Goal: Task Accomplishment & Management: Manage account settings

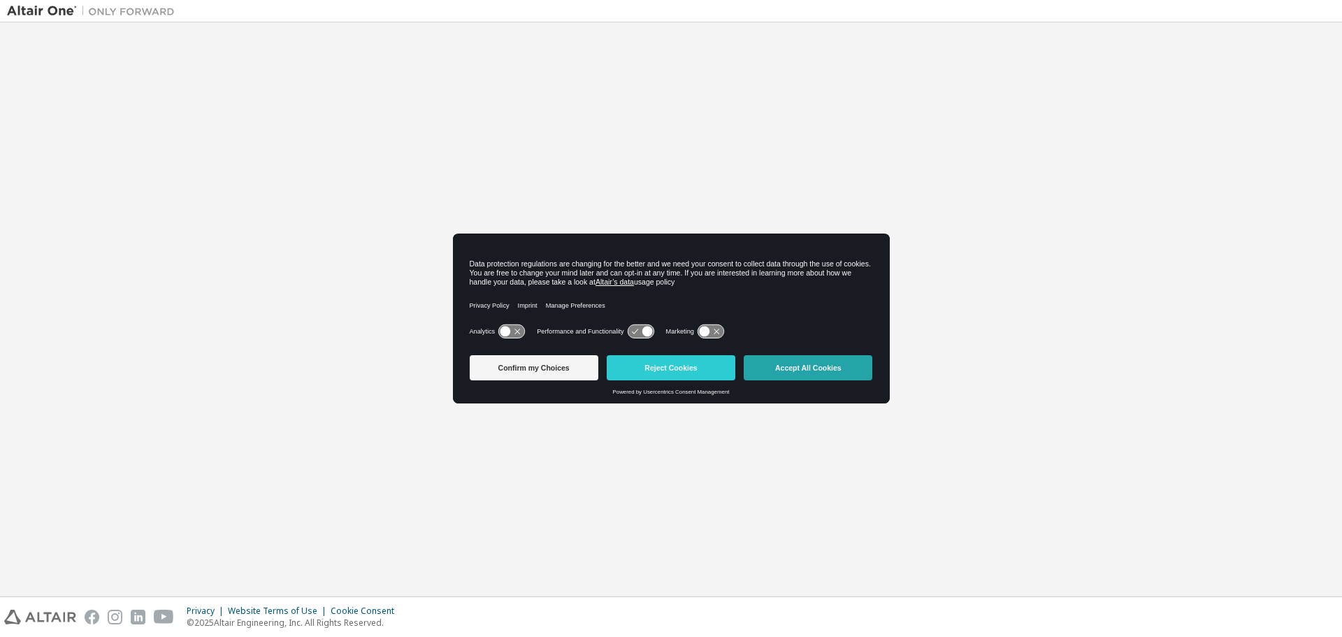
click at [810, 370] on button "Accept All Cookies" at bounding box center [808, 367] width 129 height 25
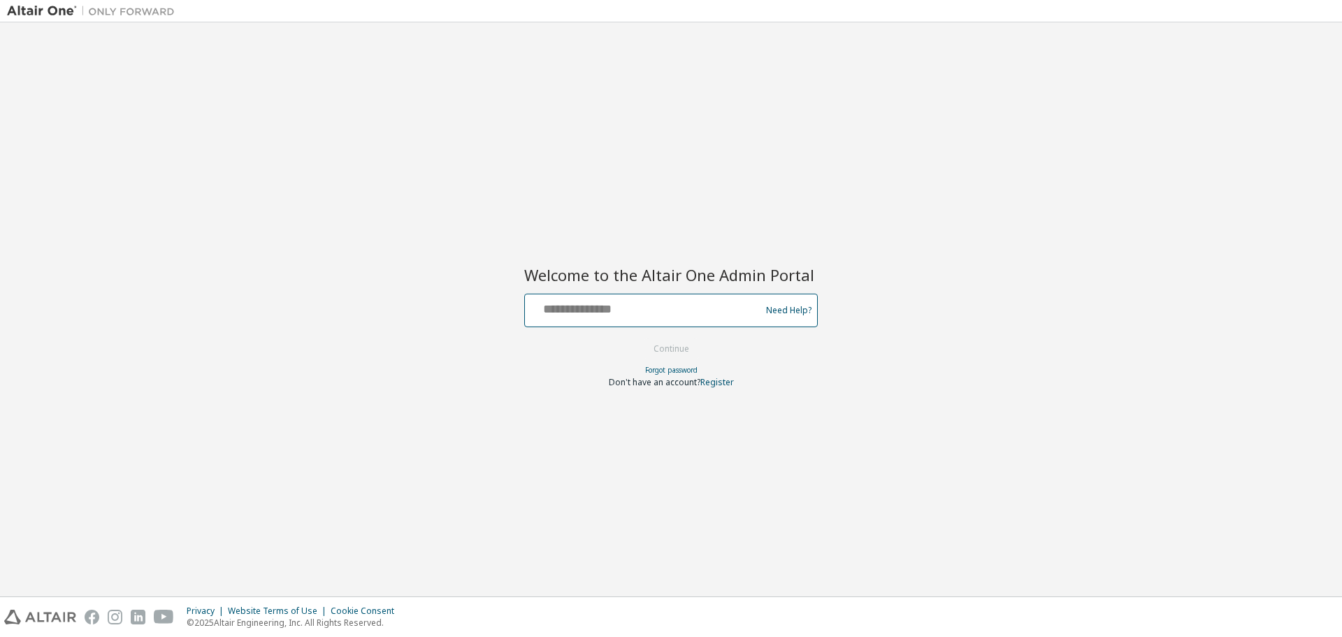
click at [690, 312] on input "text" at bounding box center [645, 307] width 229 height 20
type input "**********"
click at [639, 338] on button "Continue" at bounding box center [671, 348] width 65 height 21
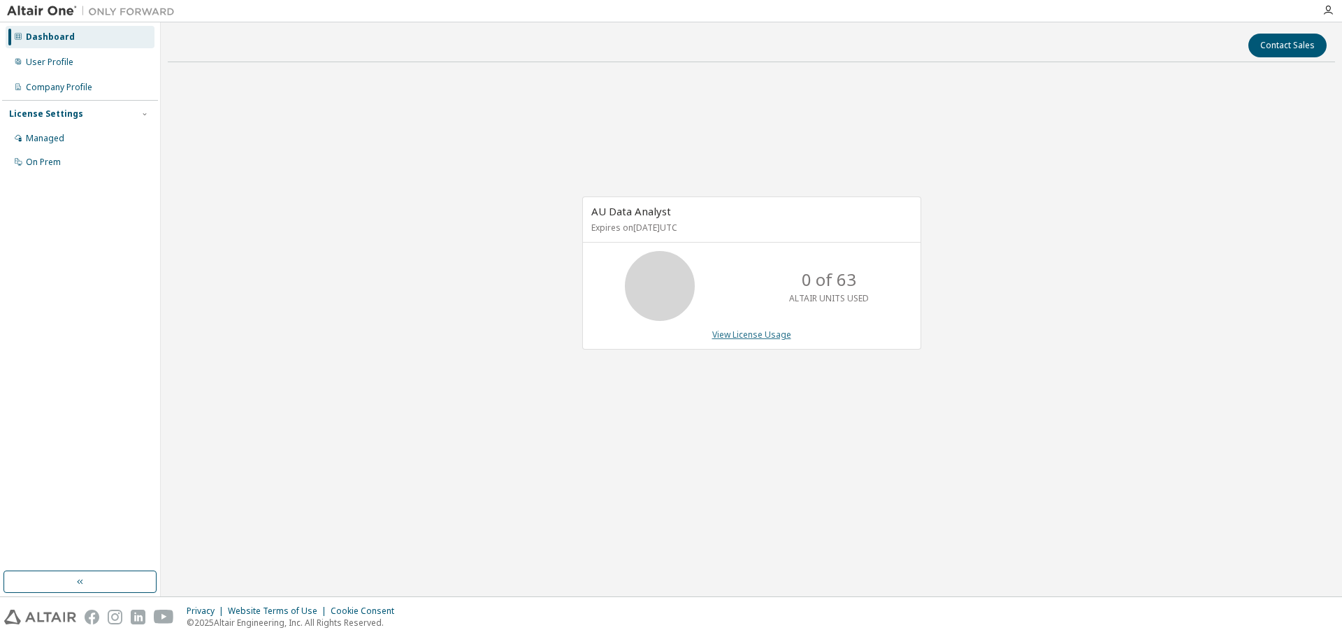
click at [782, 336] on link "View License Usage" at bounding box center [751, 335] width 79 height 12
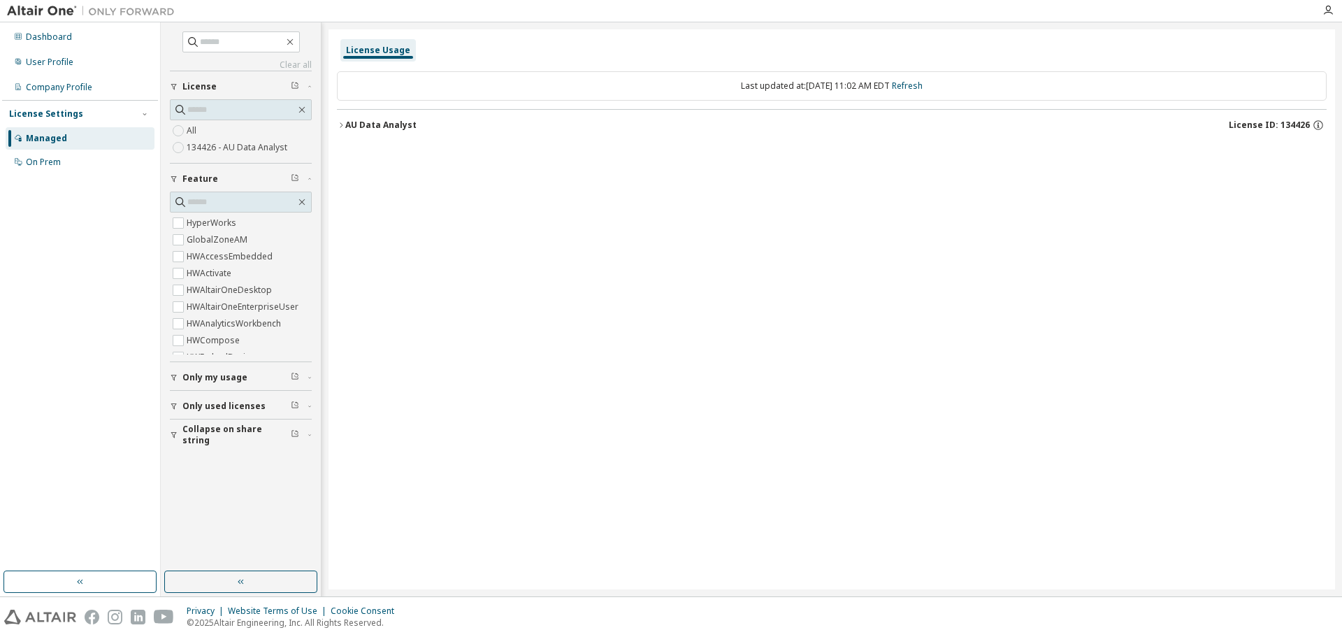
click at [210, 377] on span "Only my usage" at bounding box center [214, 377] width 65 height 11
click at [54, 166] on div "On Prem" at bounding box center [43, 162] width 35 height 11
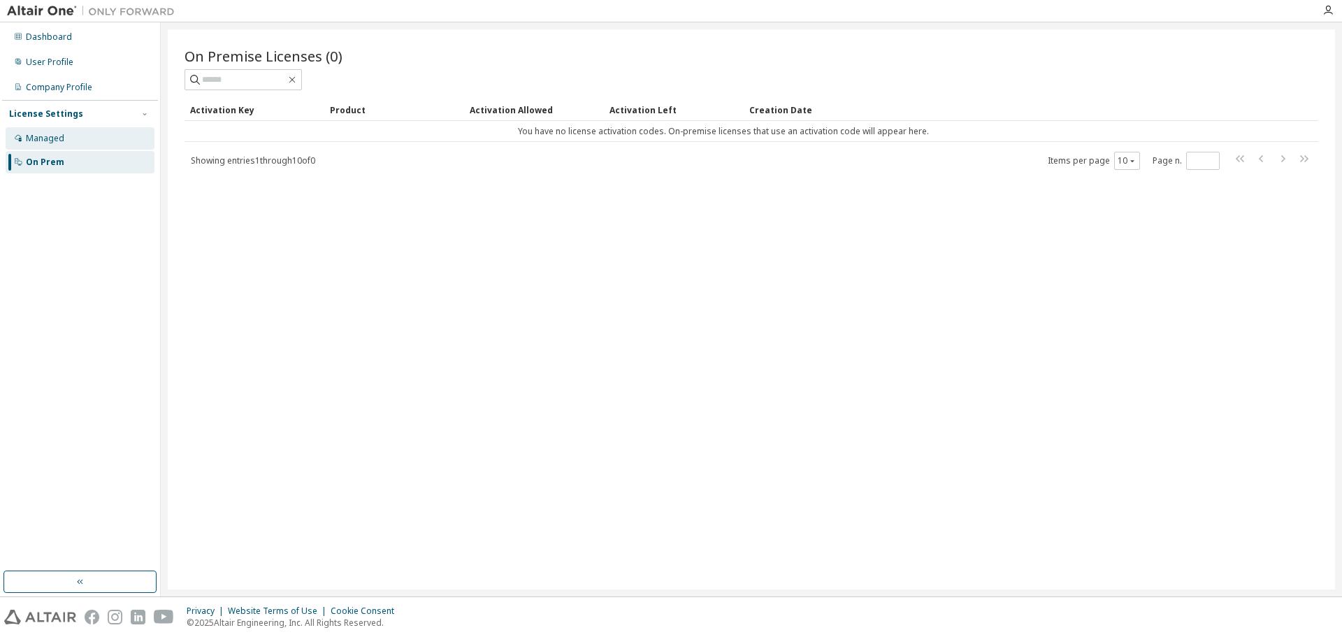
click at [60, 140] on div "Managed" at bounding box center [45, 138] width 38 height 11
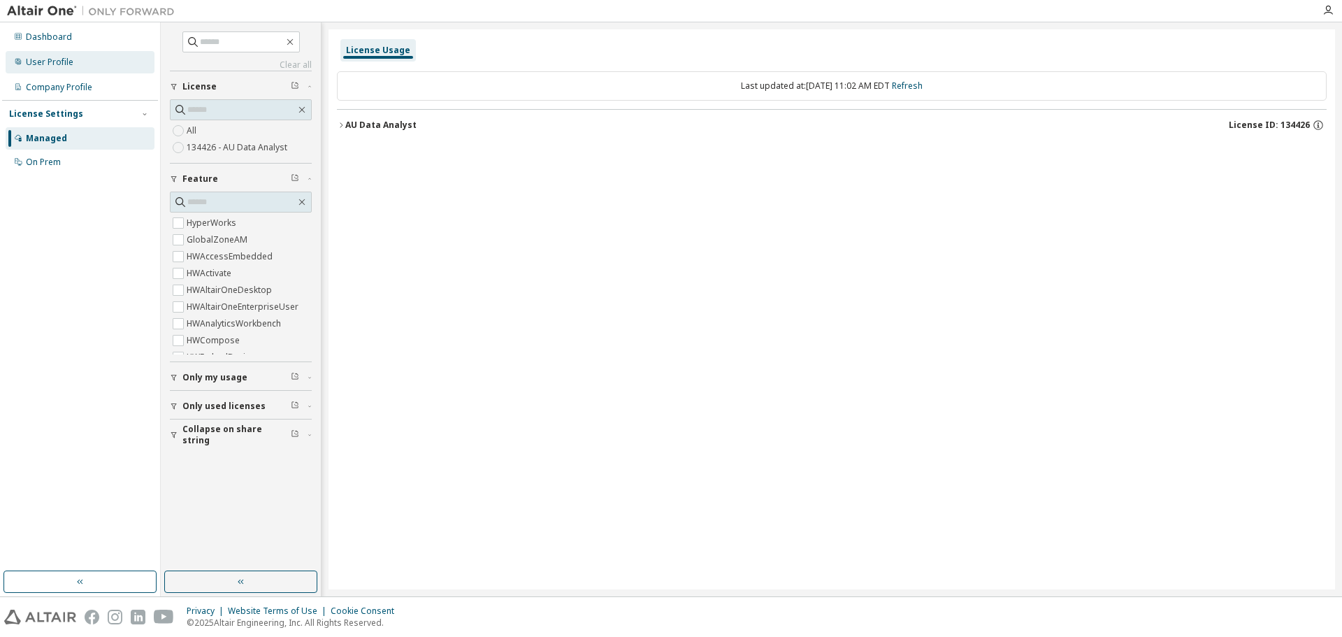
click at [62, 58] on div "User Profile" at bounding box center [50, 62] width 48 height 11
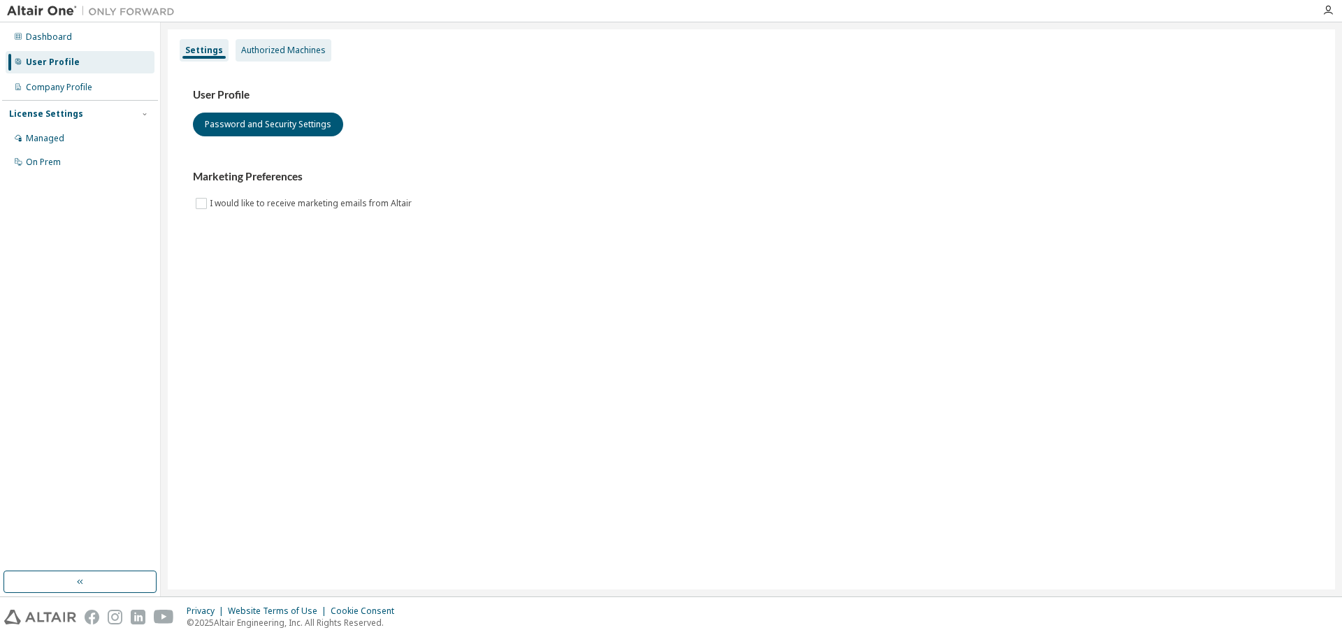
click at [293, 56] on div "Authorized Machines" at bounding box center [284, 50] width 96 height 22
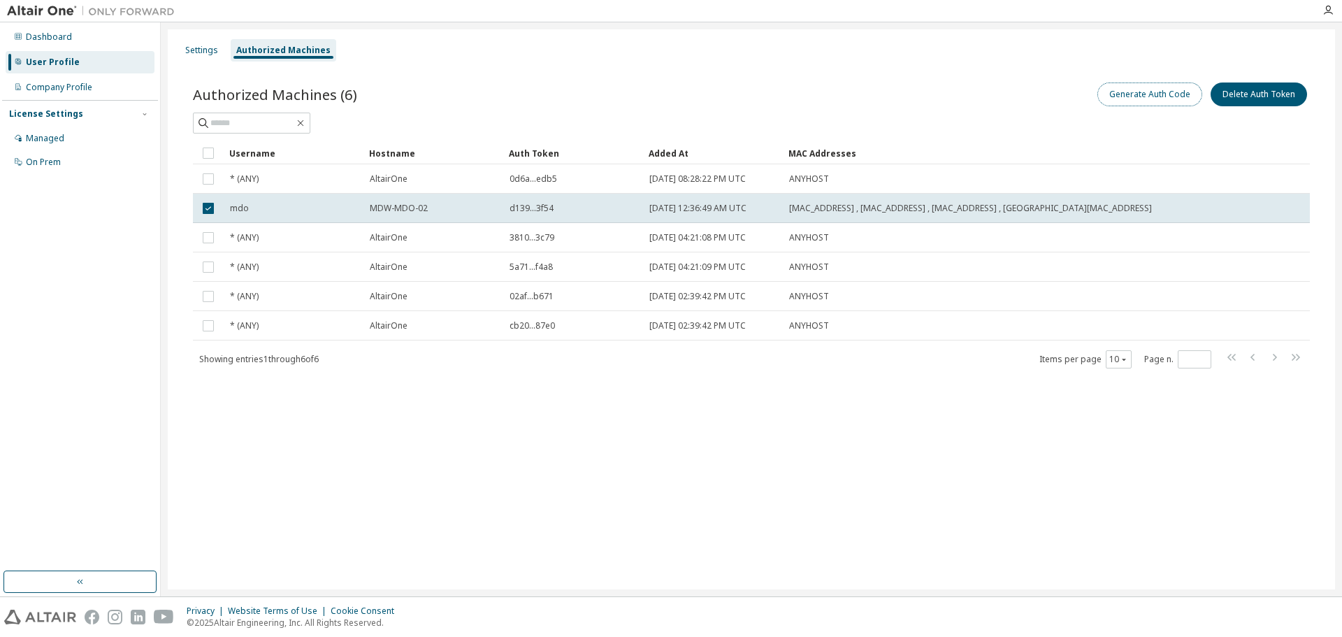
click at [1158, 93] on button "Generate Auth Code" at bounding box center [1150, 94] width 105 height 24
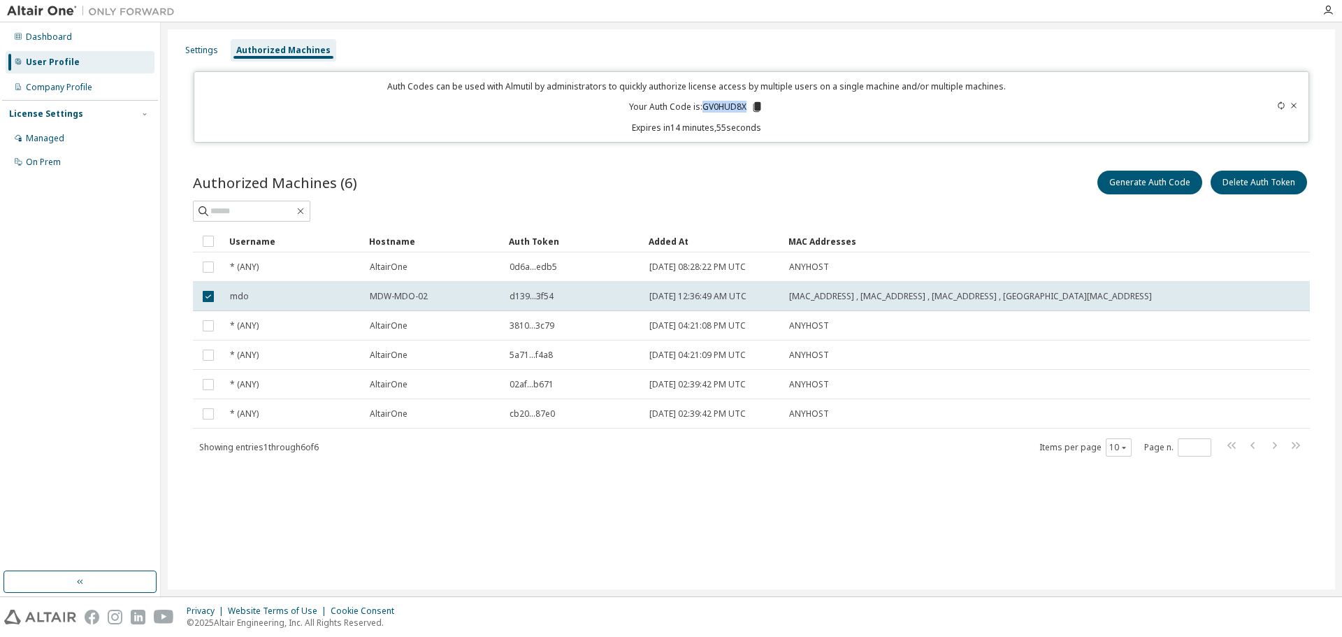
drag, startPoint x: 703, startPoint y: 106, endPoint x: 749, endPoint y: 110, distance: 47.0
click at [749, 110] on p "Your Auth Code is: GV0HUD8X" at bounding box center [696, 107] width 134 height 13
copy p "GV0HUD8X"
click at [1156, 175] on button "Generate Auth Code" at bounding box center [1150, 183] width 105 height 24
click at [208, 52] on div "Settings" at bounding box center [201, 50] width 33 height 11
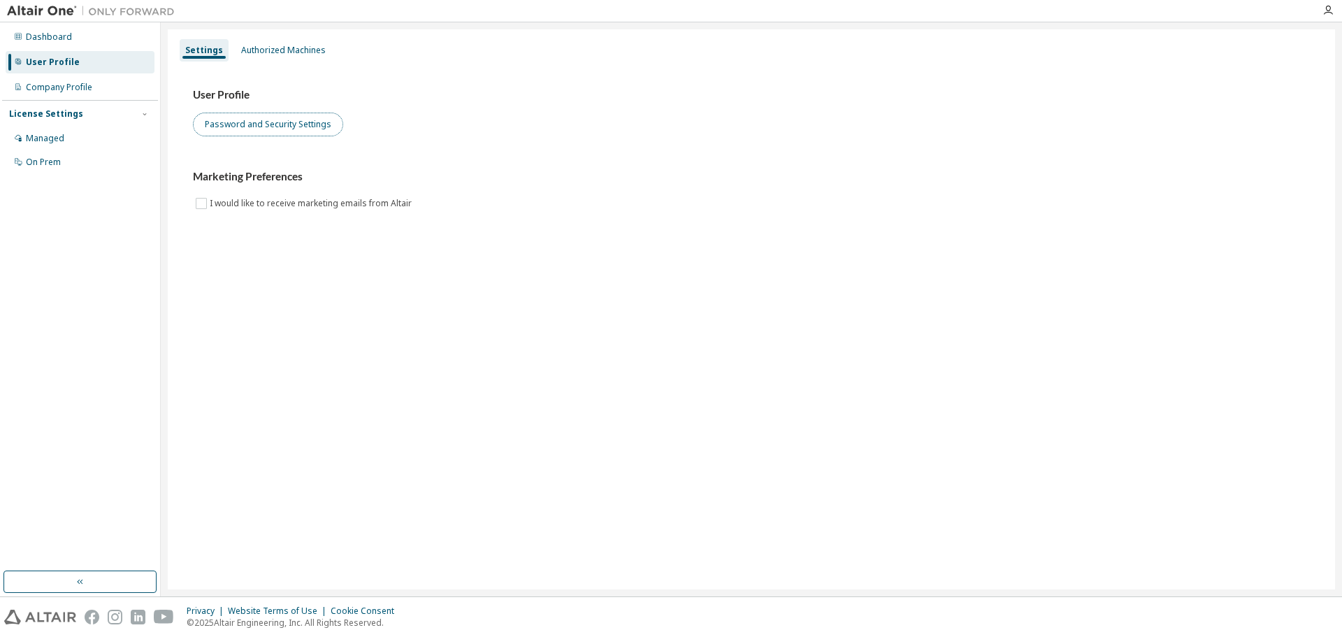
click at [248, 121] on button "Password and Security Settings" at bounding box center [268, 125] width 150 height 24
click at [259, 39] on div "Authorized Machines" at bounding box center [284, 50] width 96 height 22
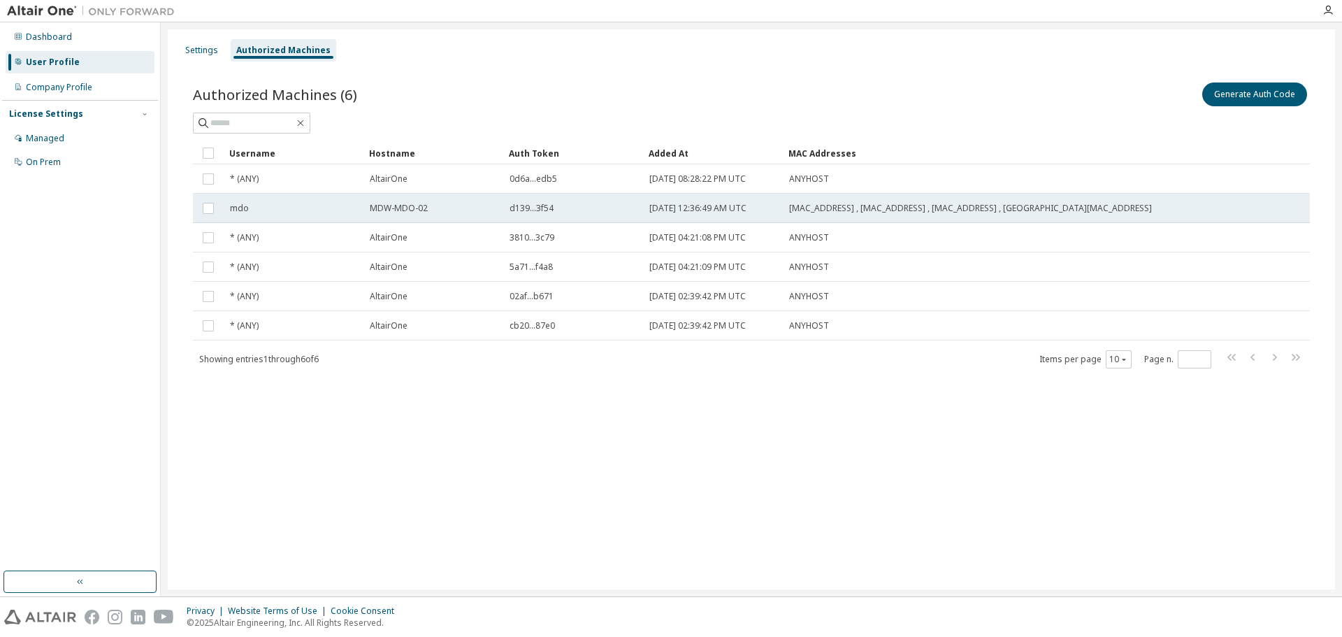
click at [486, 213] on div "MDW-MDO-02" at bounding box center [433, 208] width 127 height 11
click at [1128, 104] on button "Generate Auth Code" at bounding box center [1150, 94] width 105 height 24
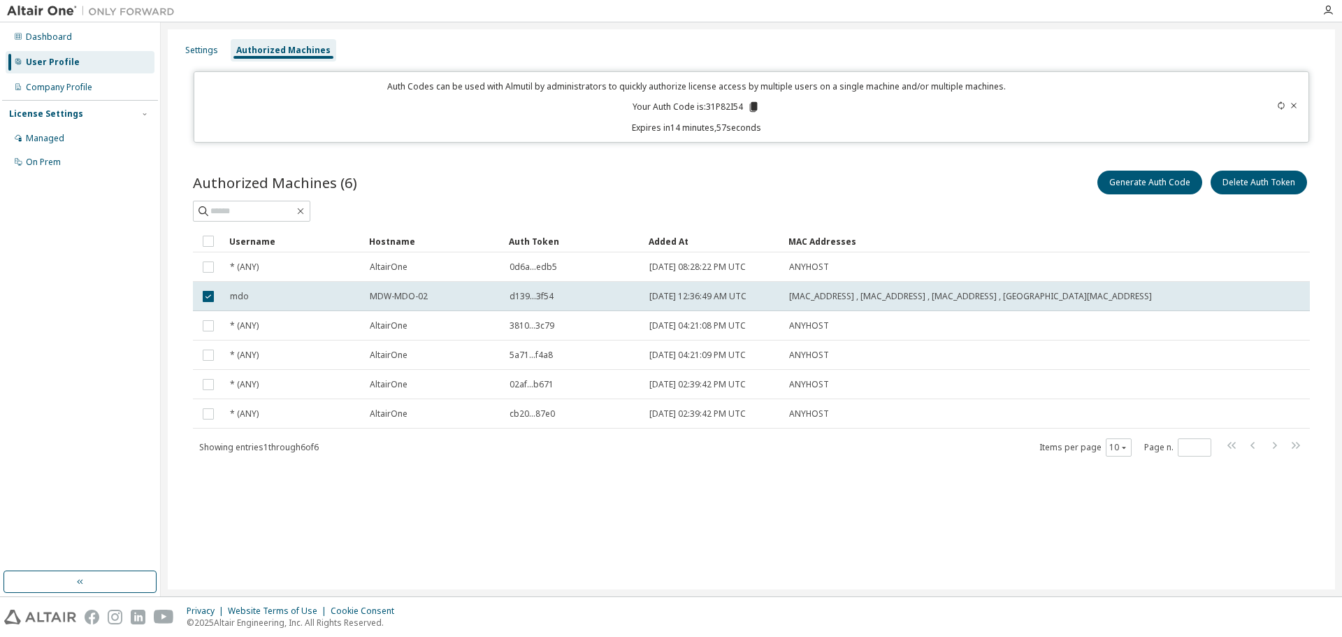
click at [757, 103] on icon at bounding box center [754, 107] width 8 height 10
click at [1155, 181] on button "Generate Auth Code" at bounding box center [1150, 183] width 105 height 24
click at [758, 105] on icon at bounding box center [753, 107] width 13 height 13
click at [1328, 6] on icon "button" at bounding box center [1328, 10] width 11 height 11
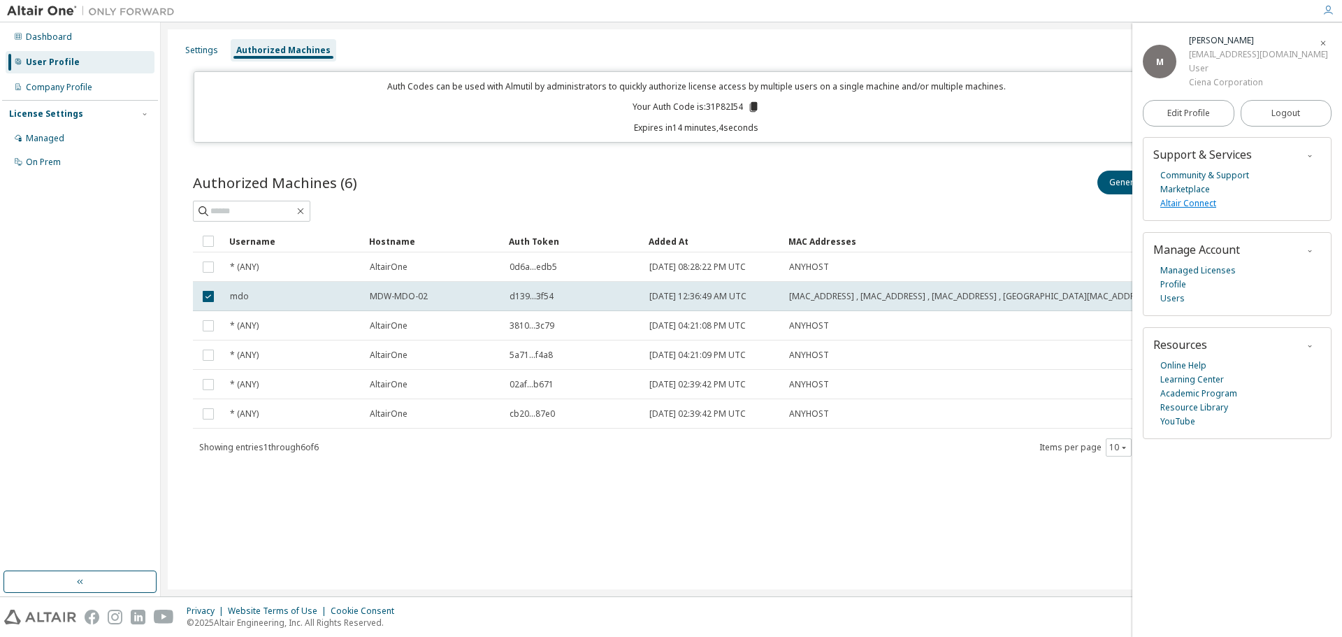
click at [1202, 205] on link "Altair Connect" at bounding box center [1188, 203] width 56 height 14
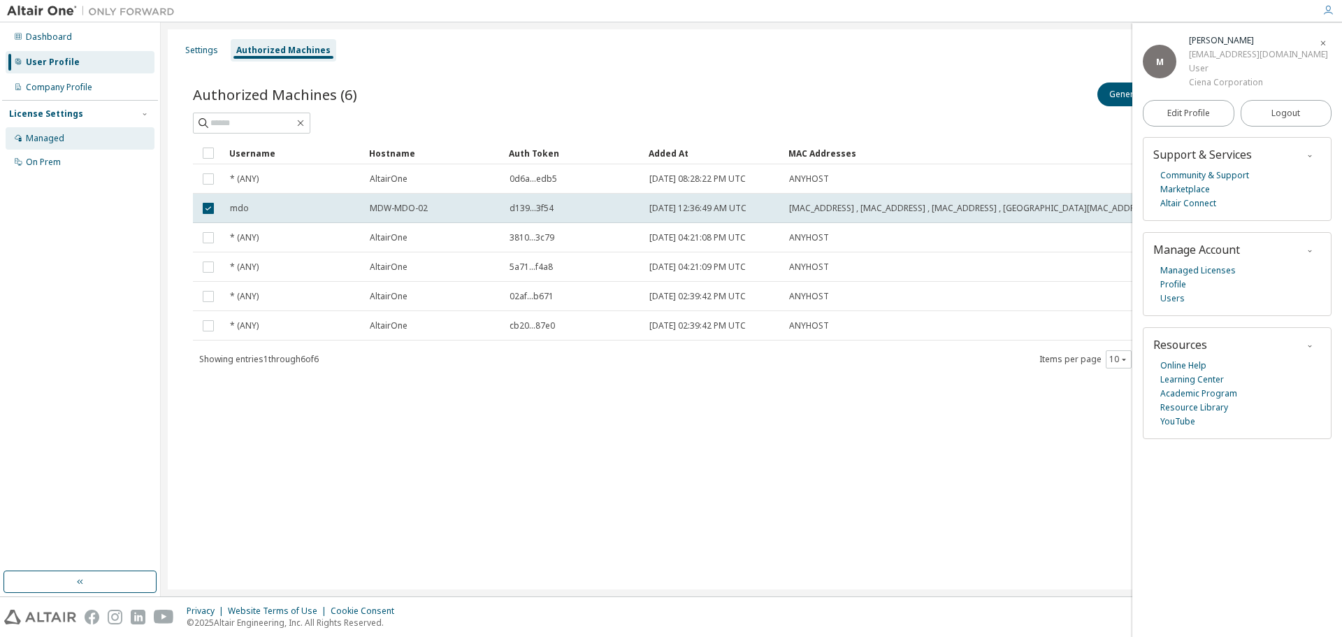
click at [57, 135] on div "Managed" at bounding box center [45, 138] width 38 height 11
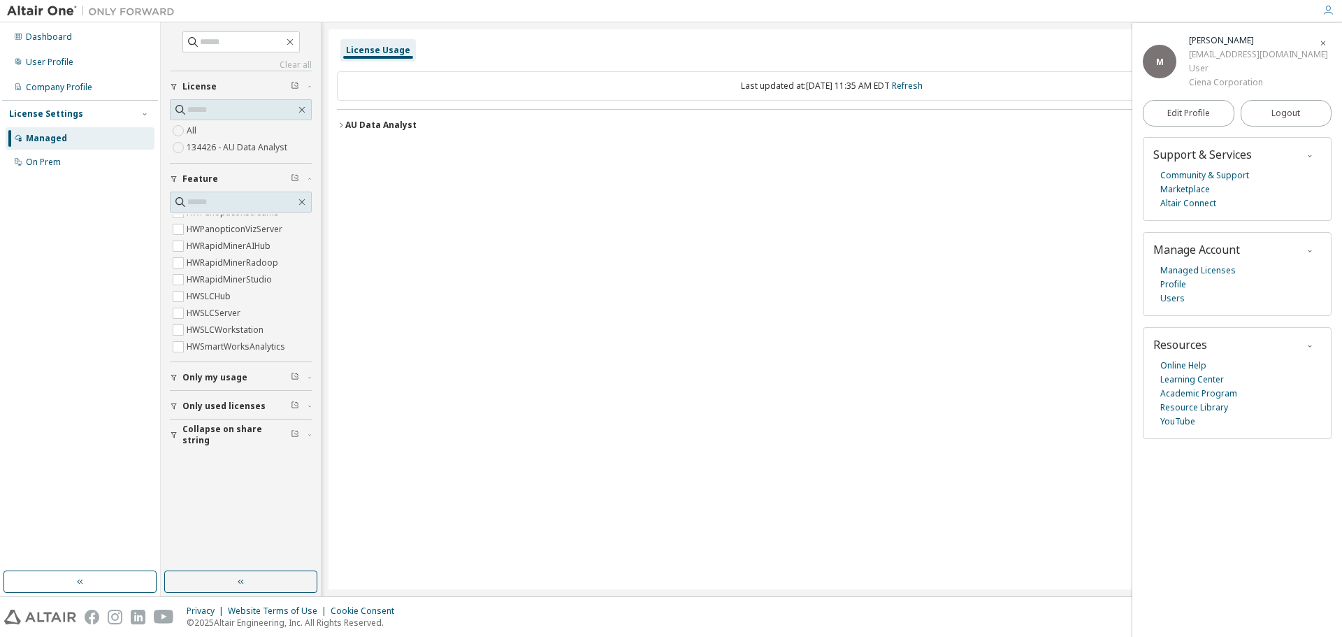
scroll to position [589, 0]
click at [239, 405] on span "Only used licenses" at bounding box center [223, 406] width 83 height 11
click at [192, 429] on label "Yes" at bounding box center [195, 427] width 17 height 17
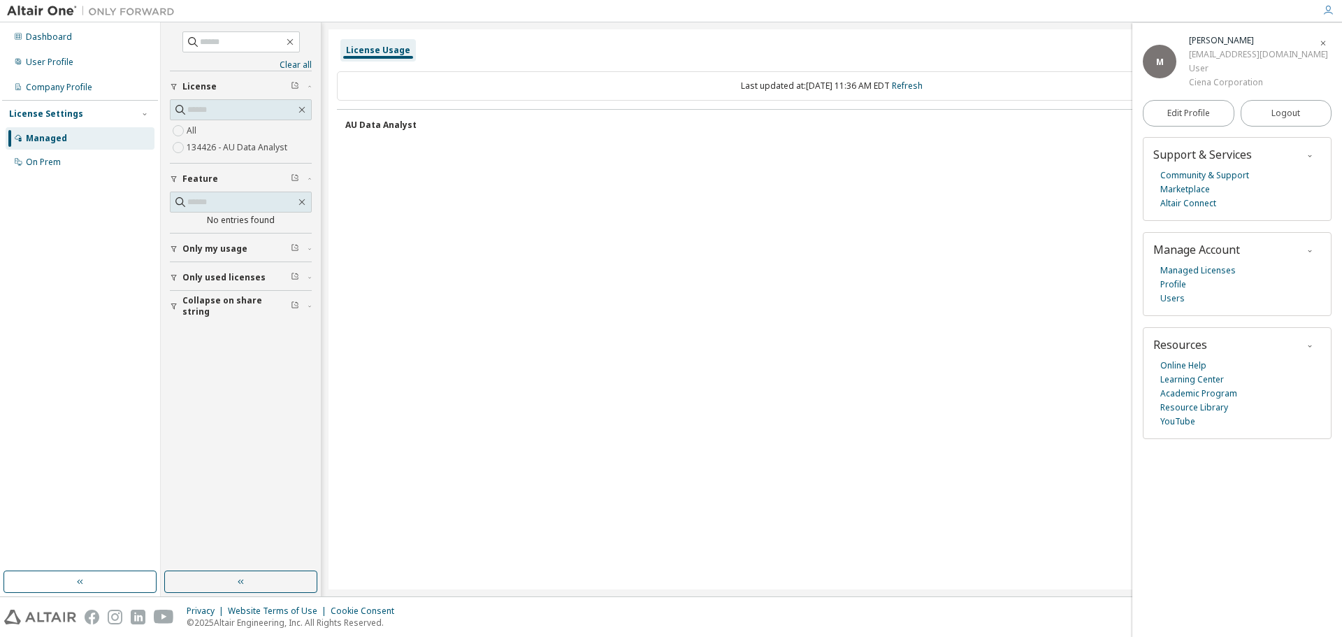
scroll to position [0, 0]
click at [45, 87] on div "Company Profile" at bounding box center [59, 87] width 66 height 11
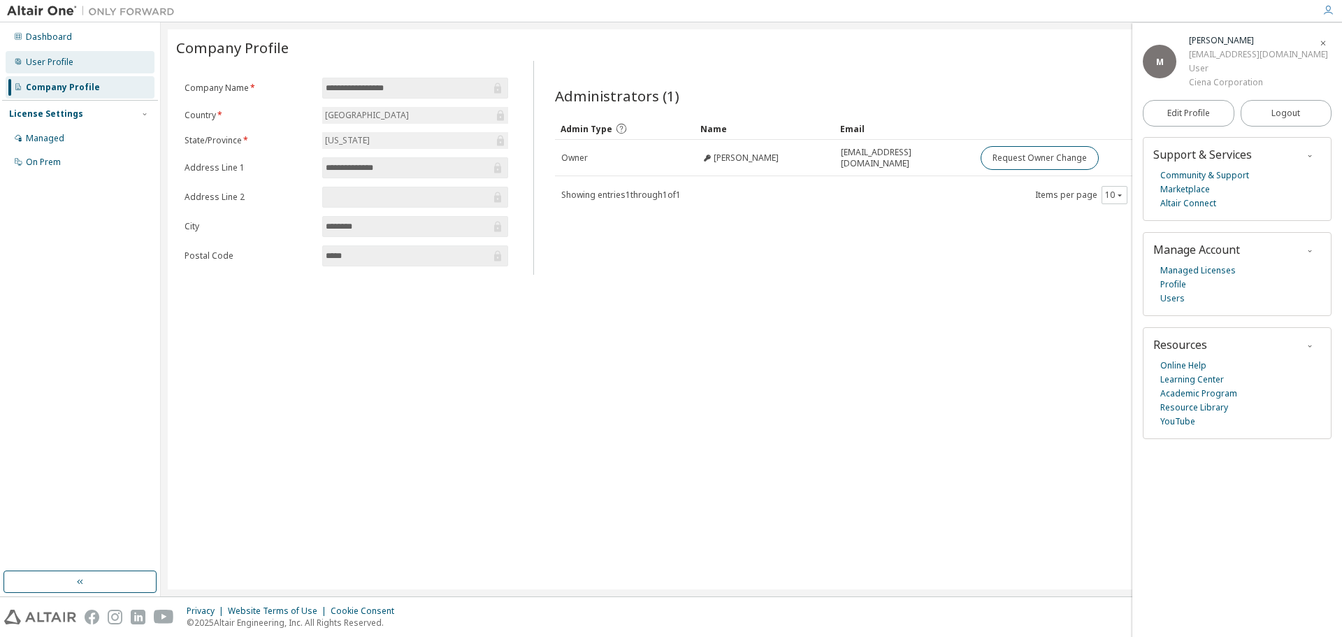
click at [40, 54] on div "User Profile" at bounding box center [80, 62] width 149 height 22
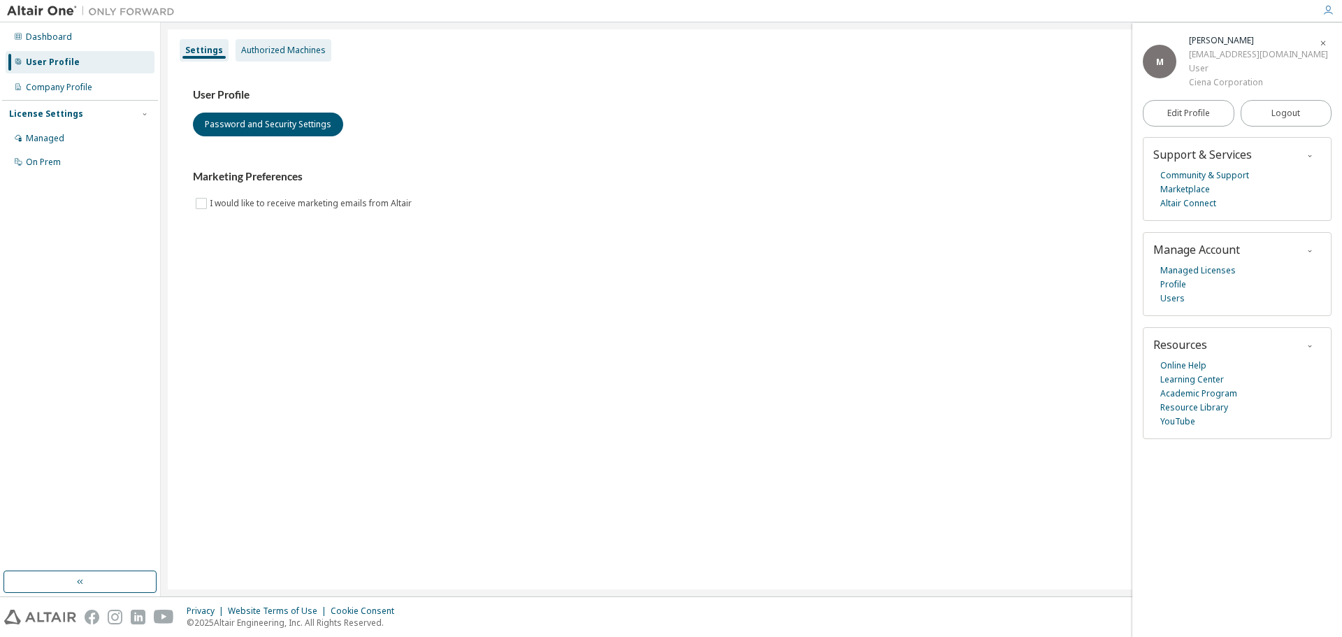
click at [250, 43] on div "Authorized Machines" at bounding box center [284, 50] width 96 height 22
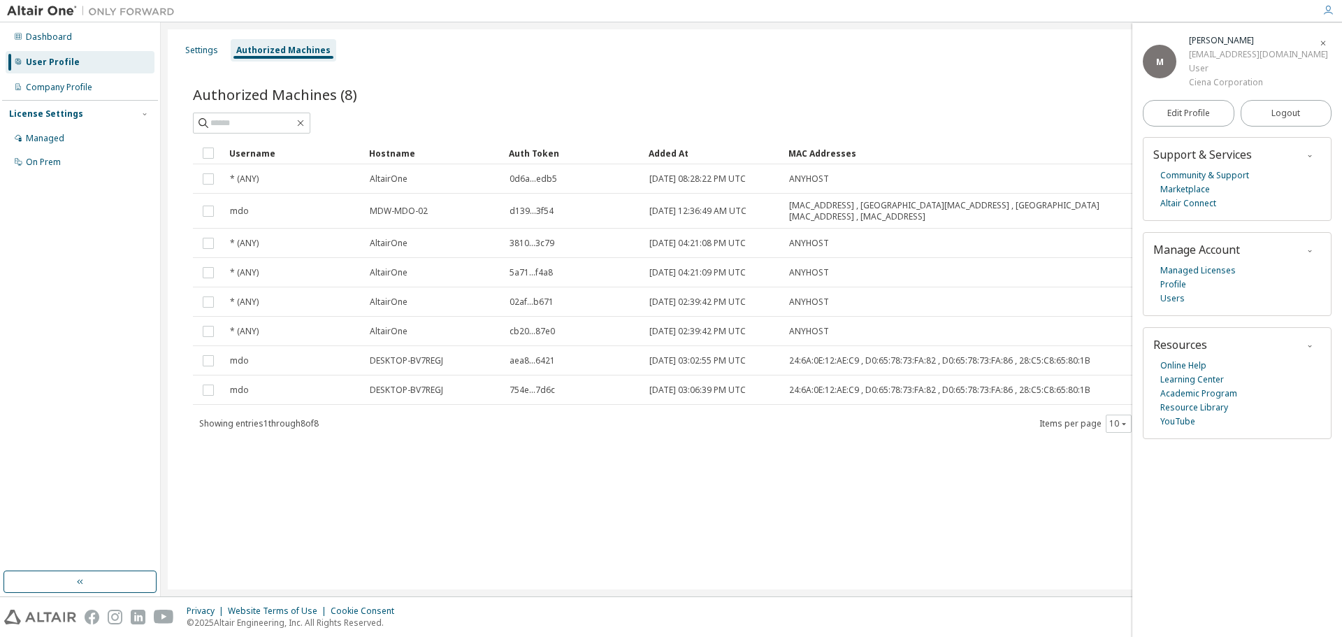
click at [73, 113] on div "License Settings" at bounding box center [46, 113] width 74 height 11
click at [55, 138] on div "Managed" at bounding box center [45, 138] width 38 height 11
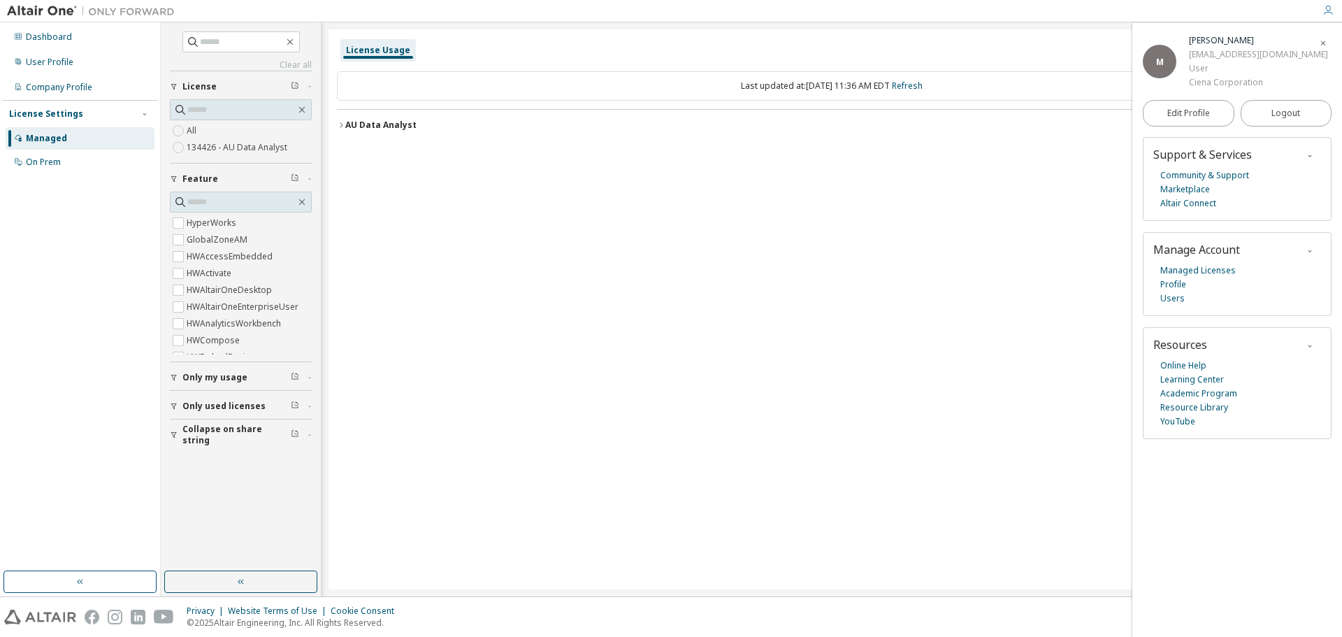
click at [226, 380] on span "Only my usage" at bounding box center [214, 377] width 65 height 11
click at [417, 243] on div "License Usage Last updated at: [DATE] 11:36 AM EDT Refresh AU Data Analyst Lice…" at bounding box center [832, 309] width 1007 height 560
click at [264, 478] on span "Collapse on share string" at bounding box center [236, 475] width 108 height 22
click at [250, 442] on span "Only used licenses" at bounding box center [223, 446] width 83 height 11
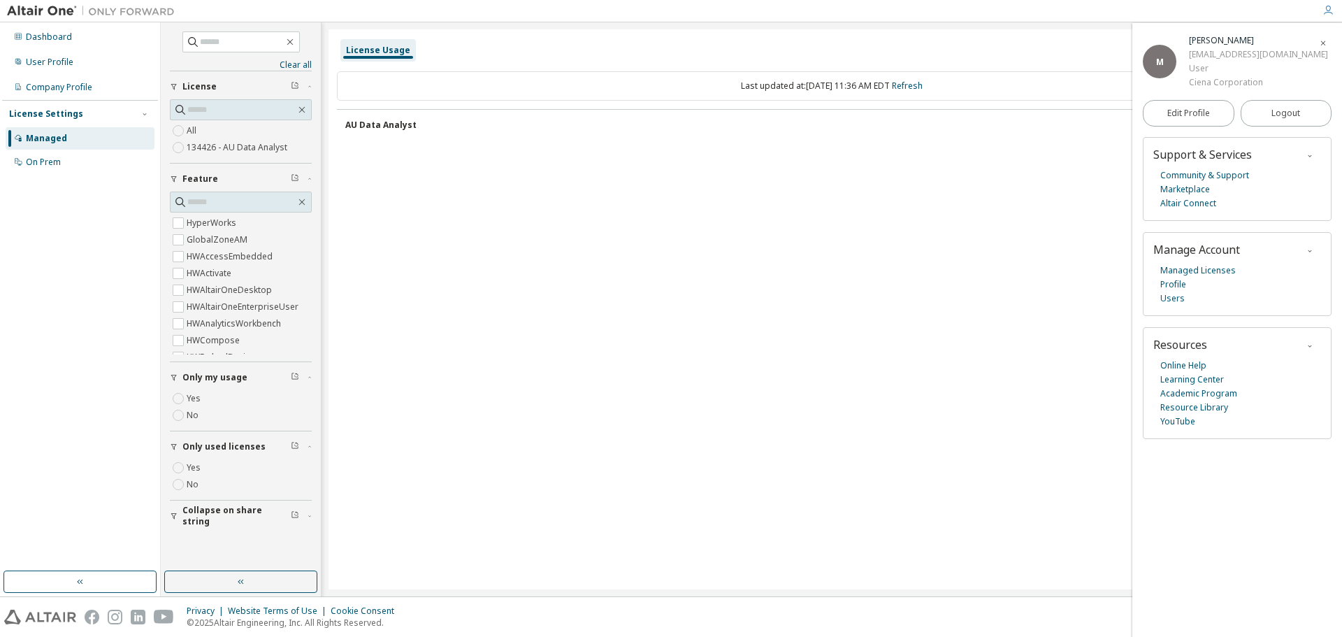
click at [250, 442] on span "Only used licenses" at bounding box center [223, 446] width 83 height 11
click at [285, 578] on button "button" at bounding box center [240, 581] width 153 height 22
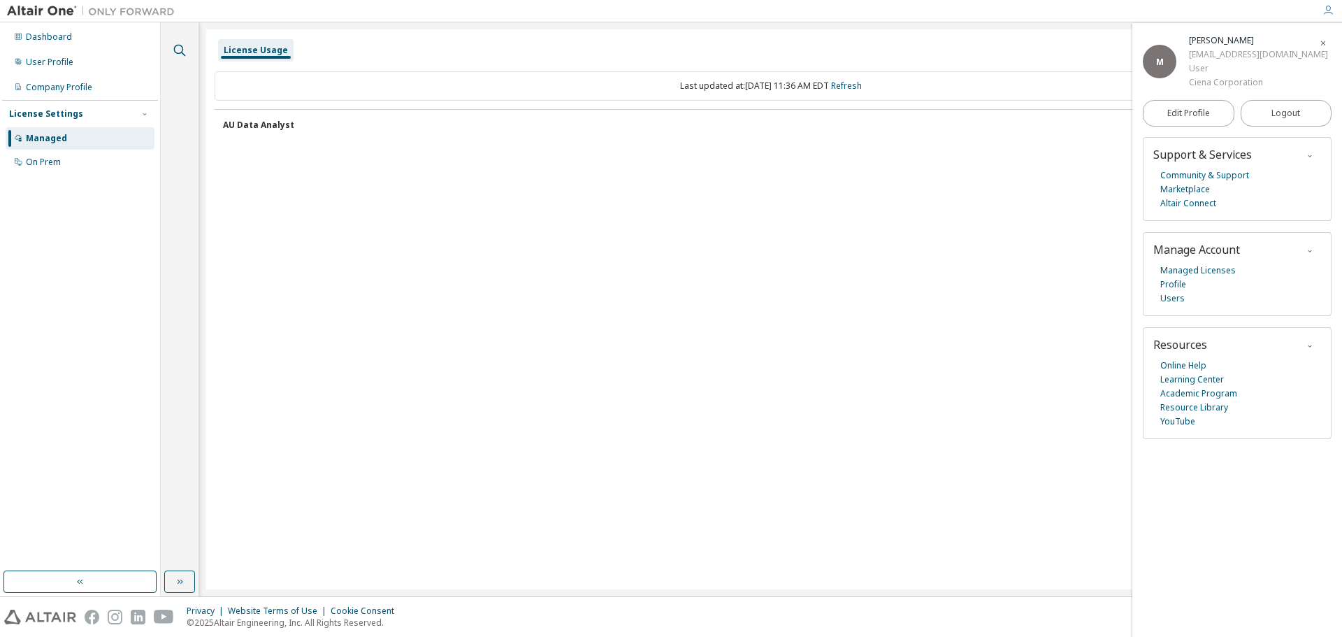
click at [178, 52] on icon "button" at bounding box center [179, 50] width 17 height 17
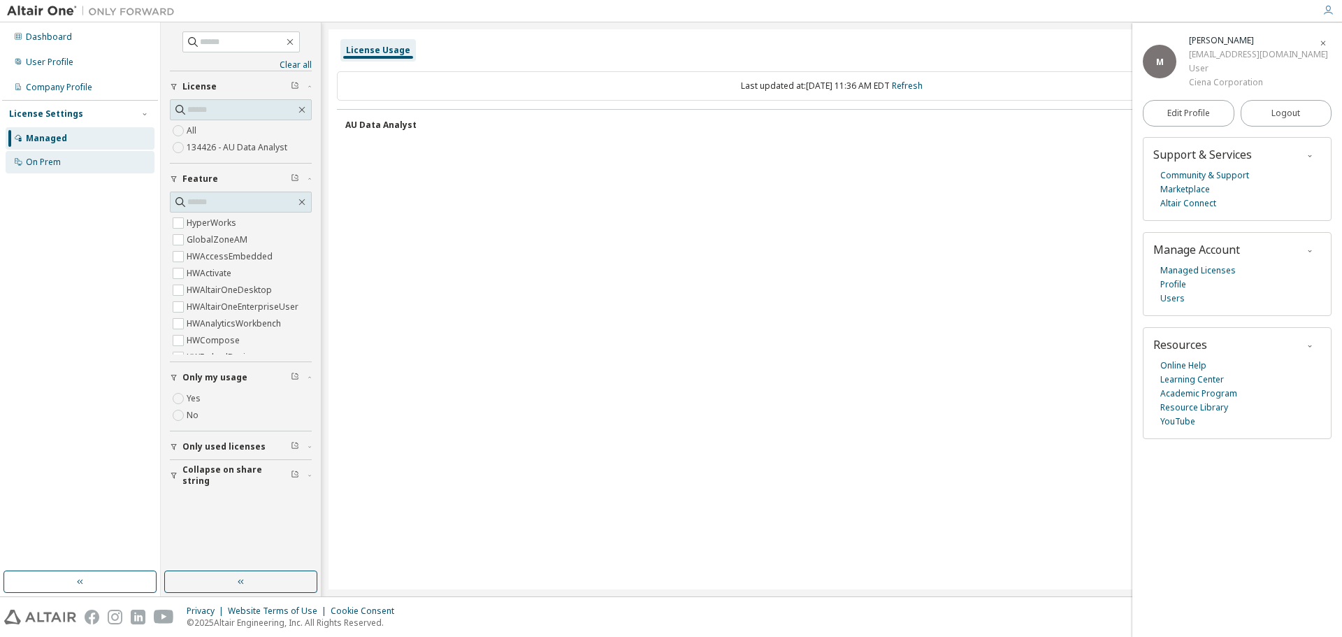
click at [90, 170] on div "On Prem" at bounding box center [80, 162] width 149 height 22
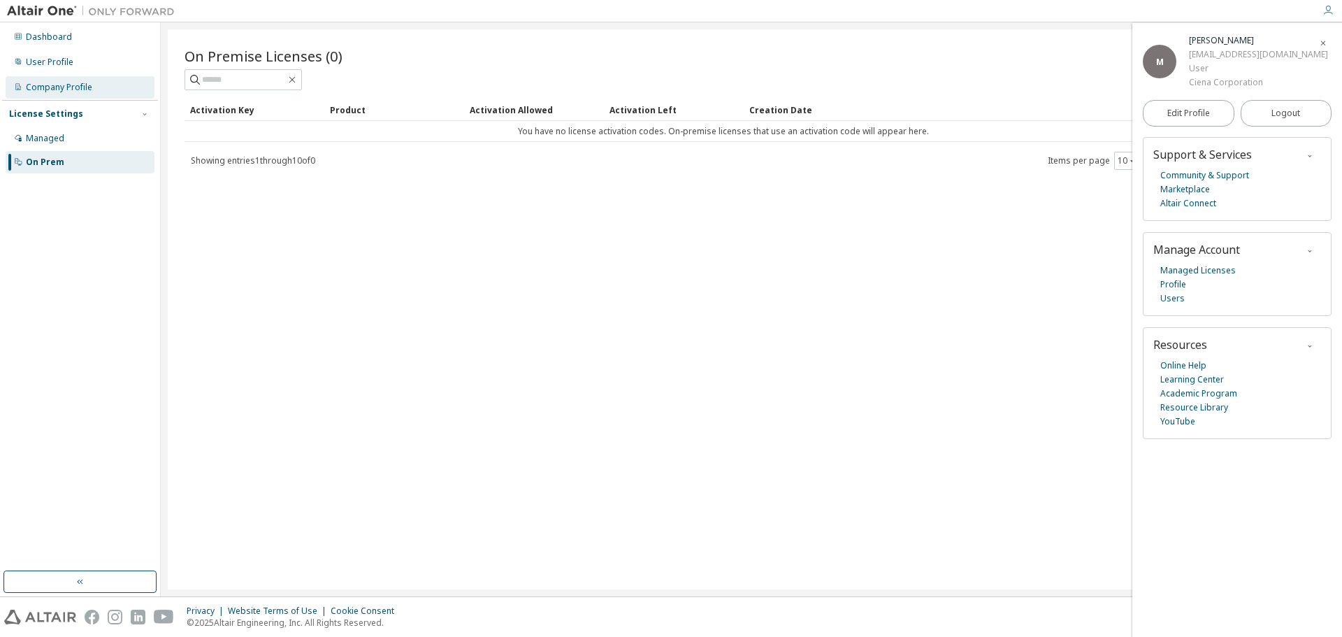
click at [80, 87] on div "Company Profile" at bounding box center [59, 87] width 66 height 11
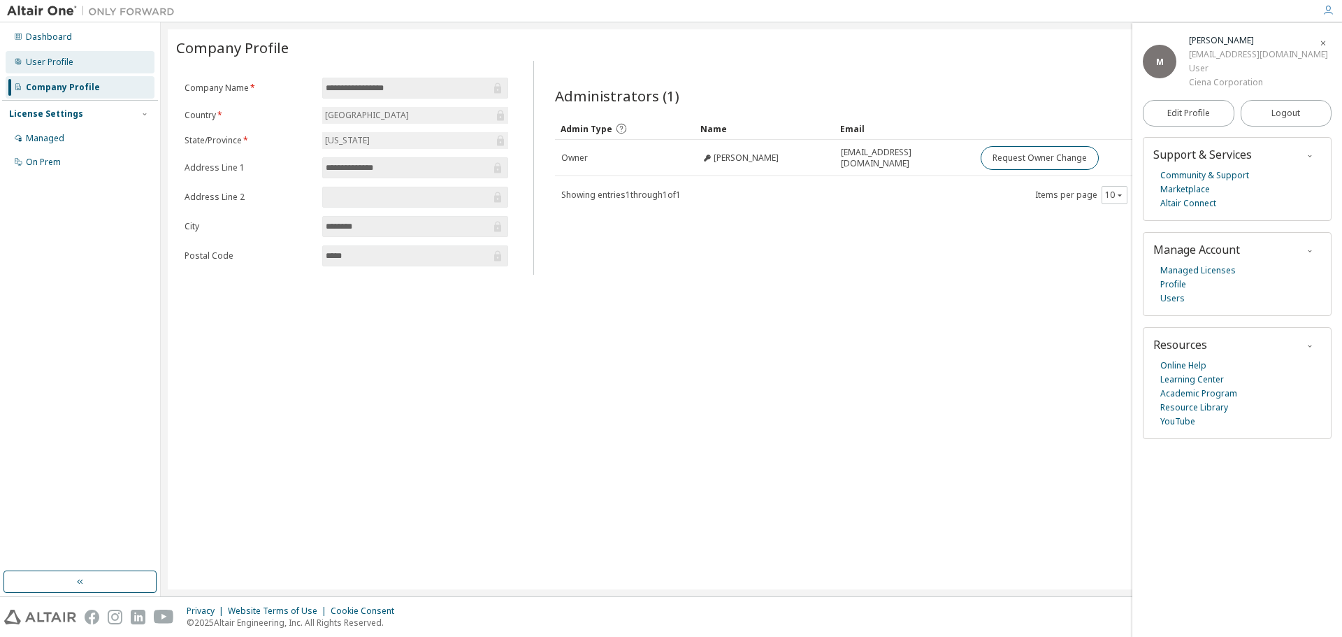
click at [64, 66] on div "User Profile" at bounding box center [50, 62] width 48 height 11
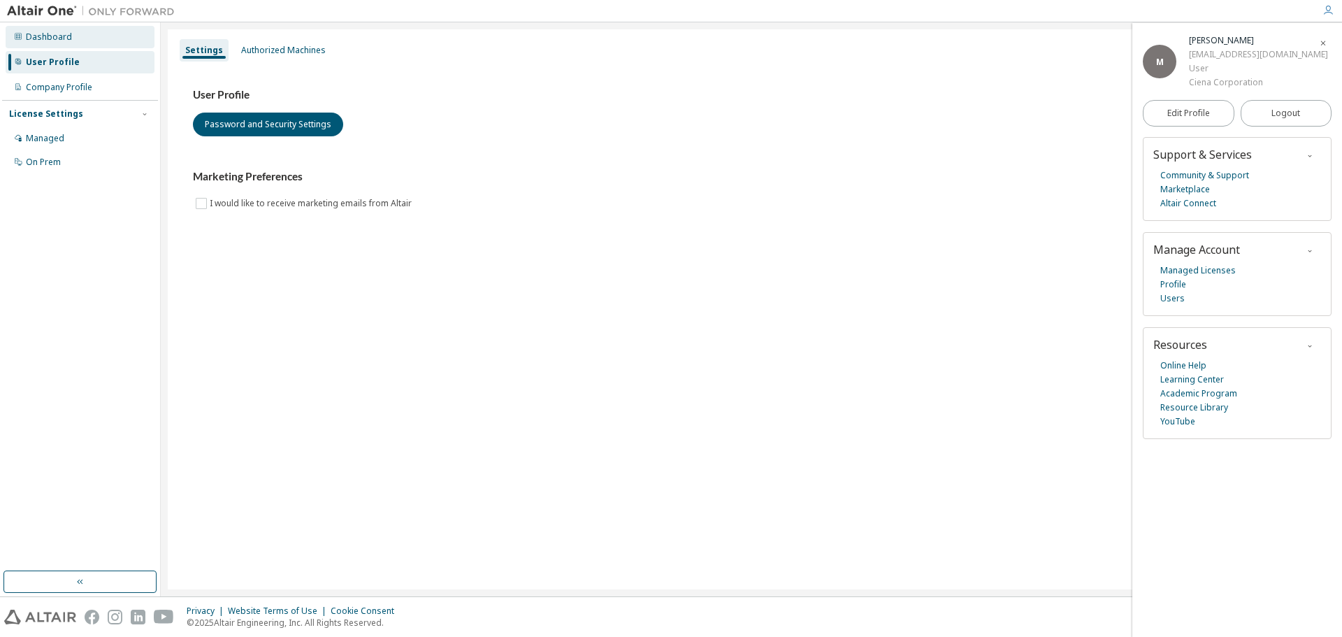
click at [59, 37] on div "Dashboard" at bounding box center [49, 36] width 46 height 11
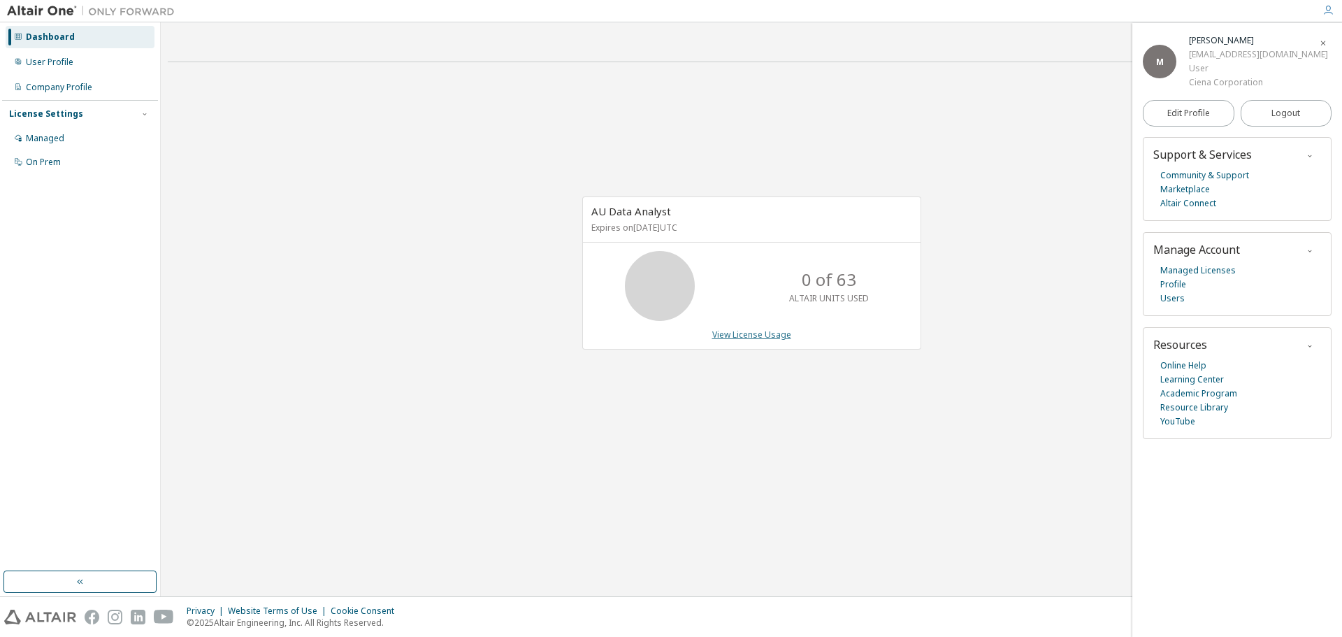
click at [768, 331] on link "View License Usage" at bounding box center [751, 335] width 79 height 12
